Goal: Check status

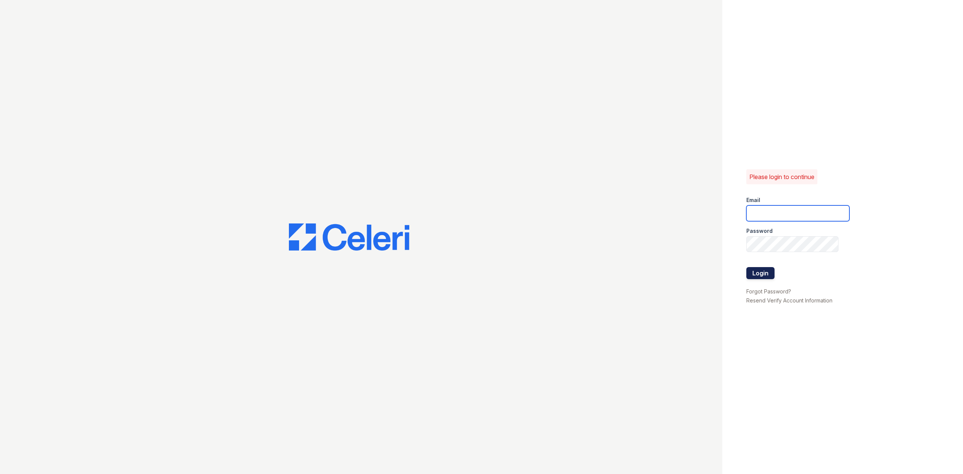
type input "[EMAIL_ADDRESS][DOMAIN_NAME]"
click at [763, 274] on button "Login" at bounding box center [760, 273] width 28 height 12
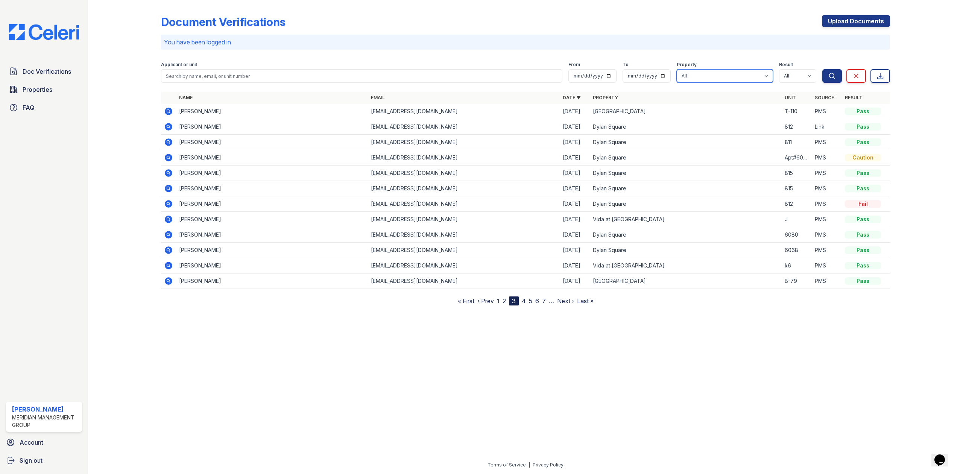
click at [750, 76] on select "All [GEOGRAPHIC_DATA] Vida at [GEOGRAPHIC_DATA]" at bounding box center [724, 76] width 96 height 14
select select "280"
click at [676, 69] on select "All [GEOGRAPHIC_DATA] Vida at [GEOGRAPHIC_DATA]" at bounding box center [724, 76] width 96 height 14
click at [835, 77] on button "Search" at bounding box center [832, 76] width 20 height 14
